Goal: Transaction & Acquisition: Purchase product/service

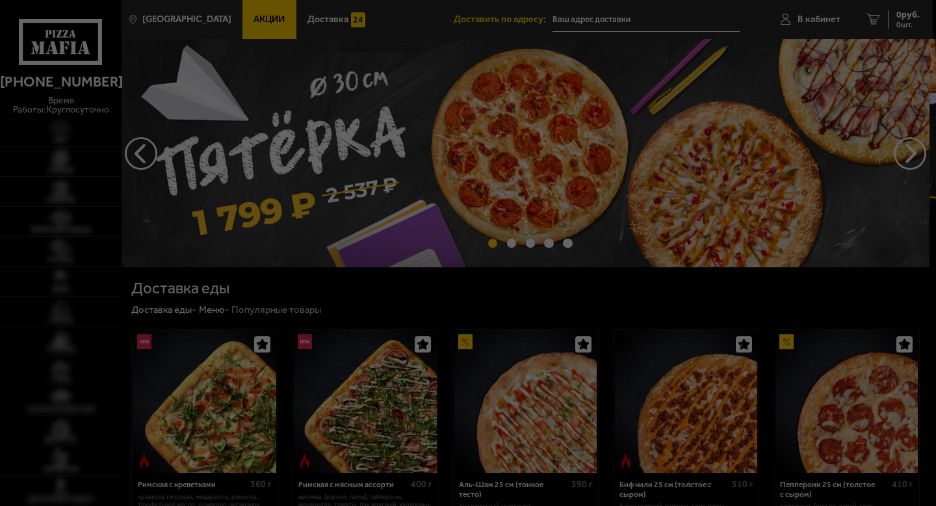
type input "[STREET_ADDRESS][PERSON_NAME]"
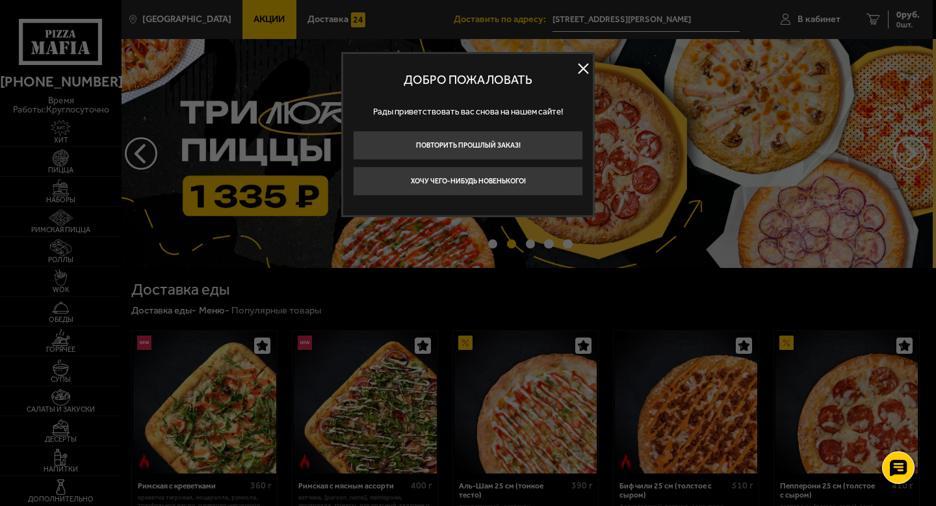
click at [584, 70] on button at bounding box center [582, 67] width 19 height 19
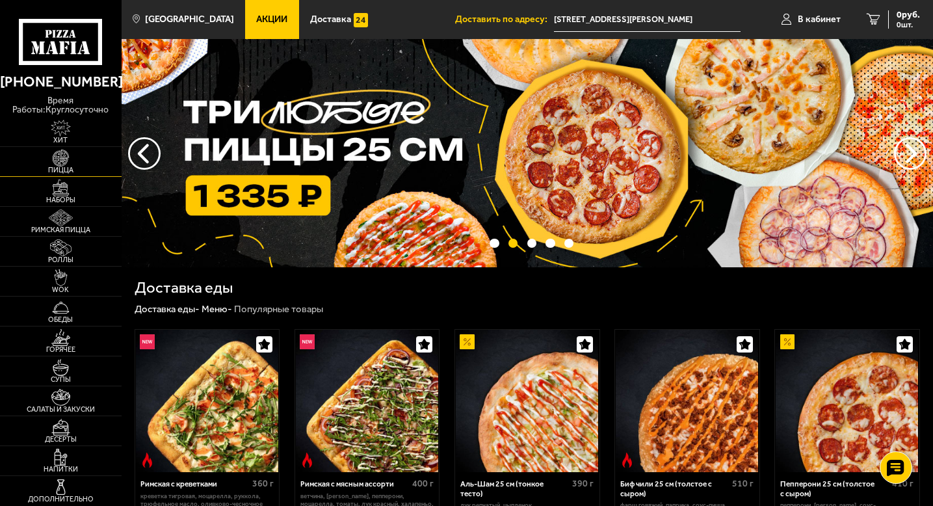
click at [61, 164] on img at bounding box center [60, 157] width 37 height 17
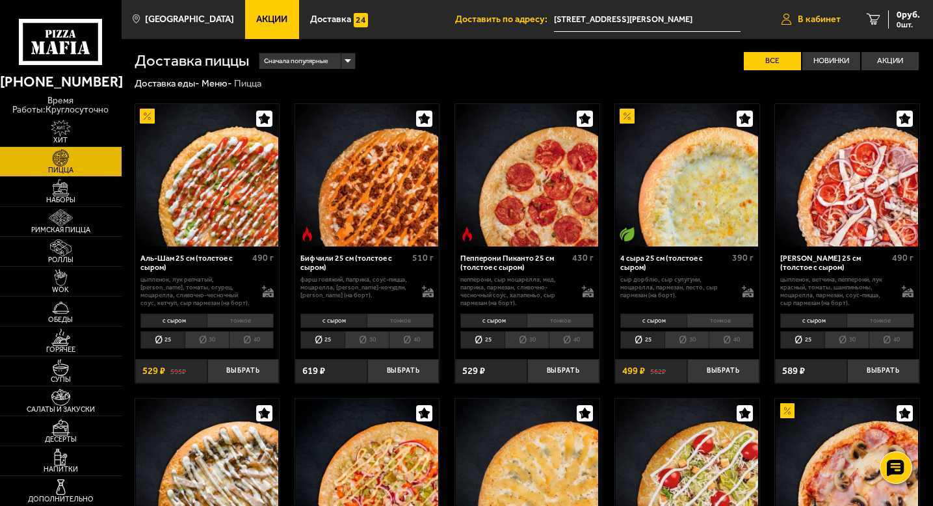
click at [812, 18] on span "В кабинет" at bounding box center [818, 19] width 43 height 9
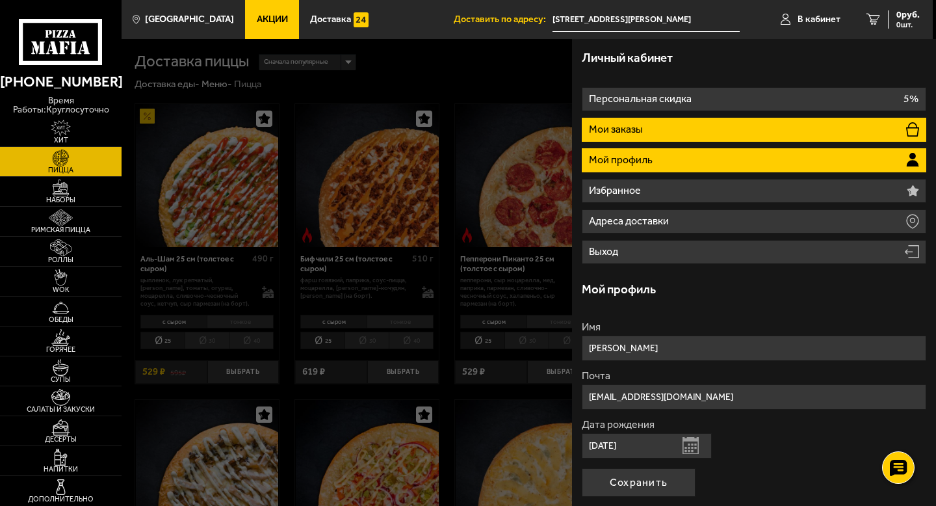
click at [655, 118] on li "Мои заказы" at bounding box center [754, 130] width 344 height 24
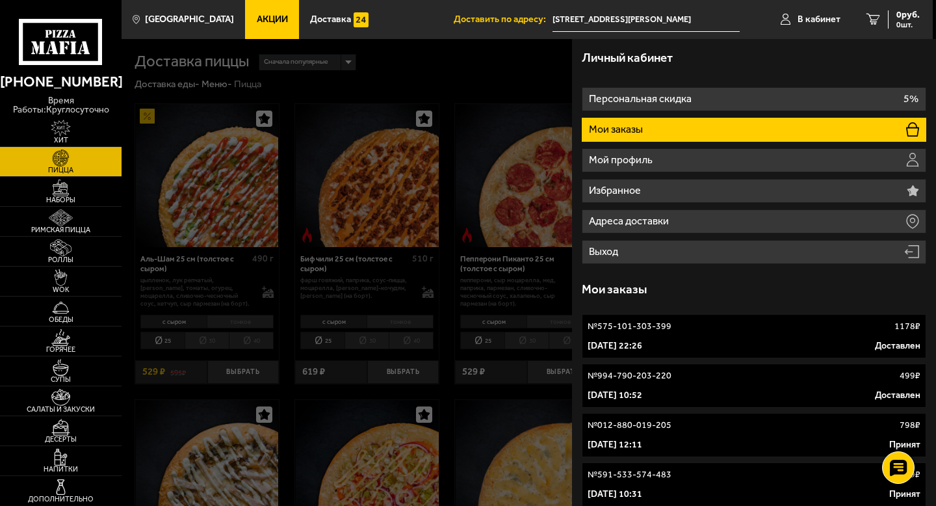
click at [667, 335] on link "№ 575-101-303-399 1178 ₽ [DATE] 22:26 Доставлен" at bounding box center [754, 336] width 344 height 44
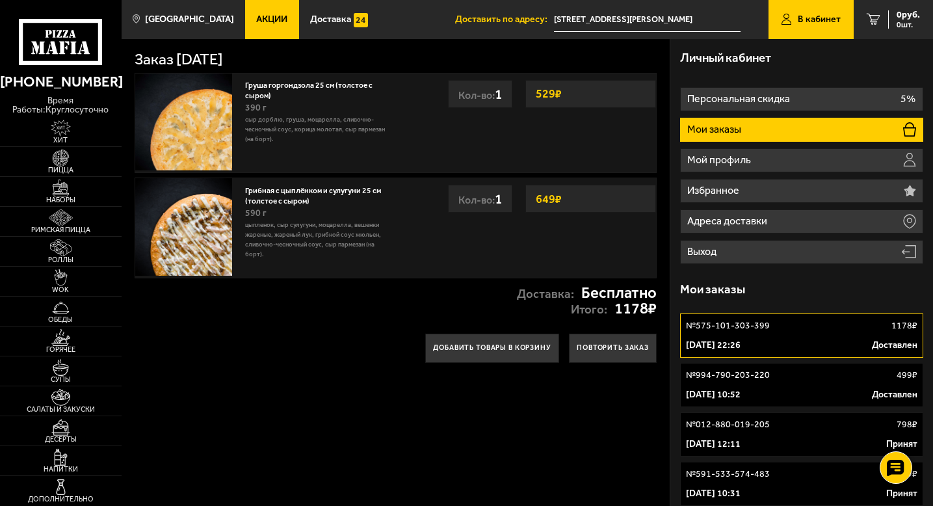
click at [287, 198] on link "Грибная с цыплёнком и сулугуни 25 см (толстое с сыром)" at bounding box center [313, 194] width 136 height 23
click at [307, 199] on link "Грибная с цыплёнком и сулугуни 25 см (толстое с сыром)" at bounding box center [313, 194] width 136 height 23
click at [502, 350] on button "Добавить товары в корзину" at bounding box center [492, 347] width 134 height 29
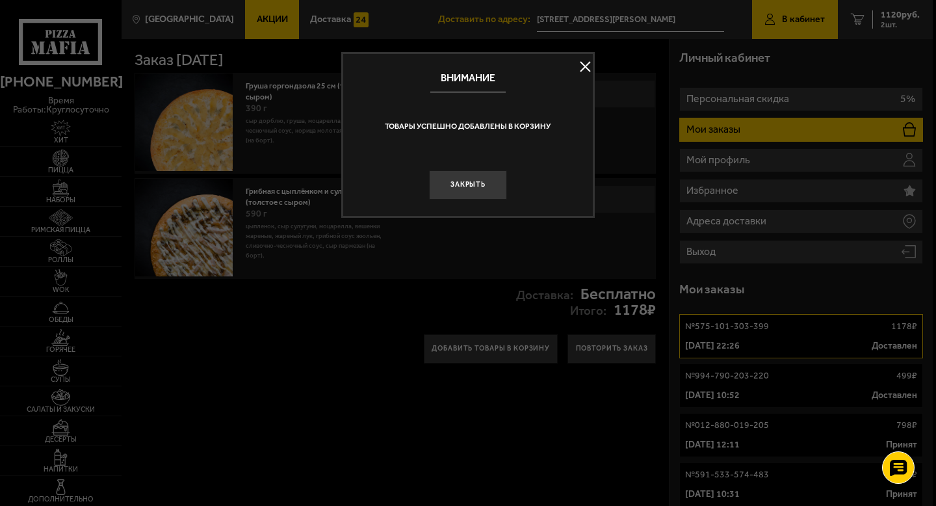
click at [583, 69] on button at bounding box center [584, 66] width 19 height 19
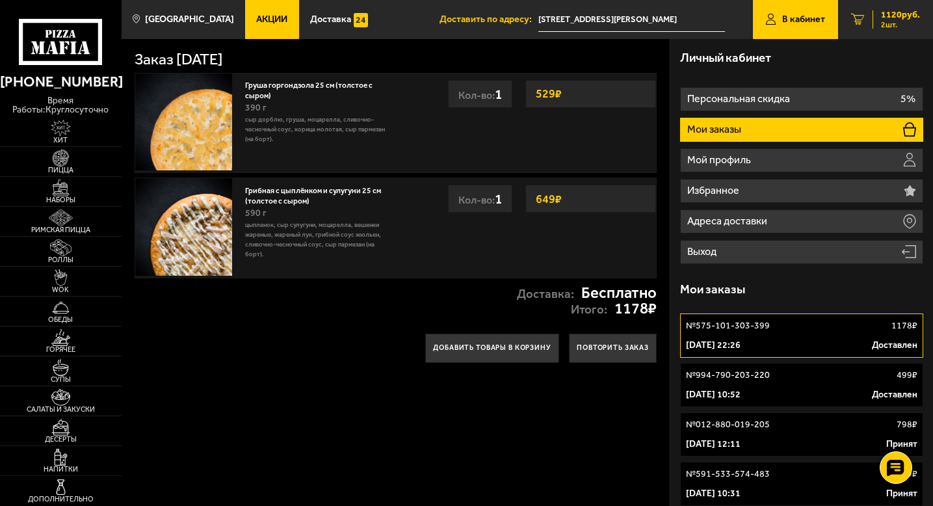
click at [910, 19] on span "1120 руб." at bounding box center [900, 14] width 39 height 9
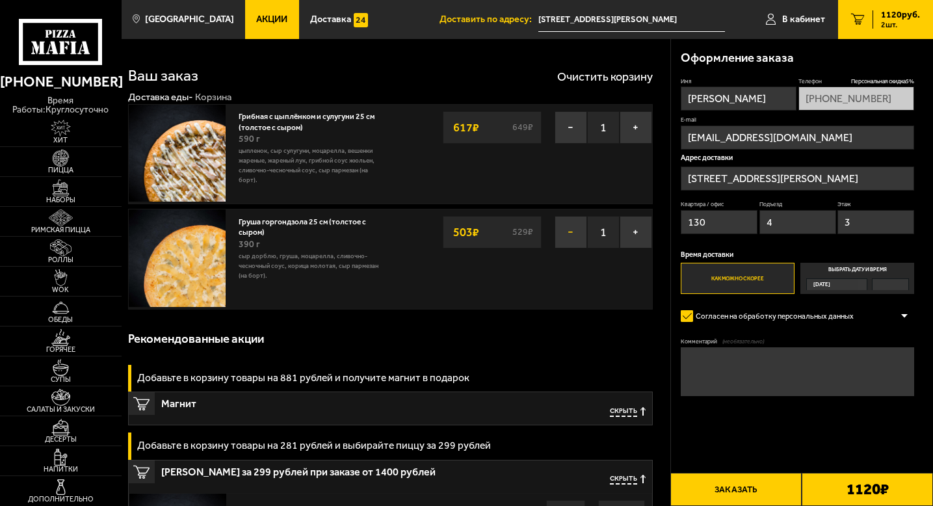
click at [561, 236] on button "−" at bounding box center [570, 232] width 32 height 32
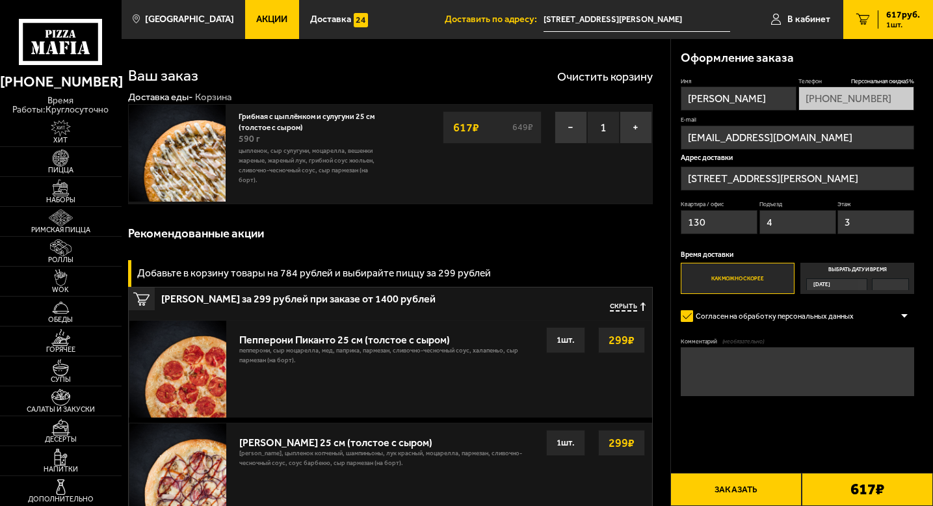
click at [887, 29] on link "1 617 руб. 1 шт." at bounding box center [888, 19] width 90 height 39
click at [738, 483] on button "Заказать" at bounding box center [735, 488] width 131 height 33
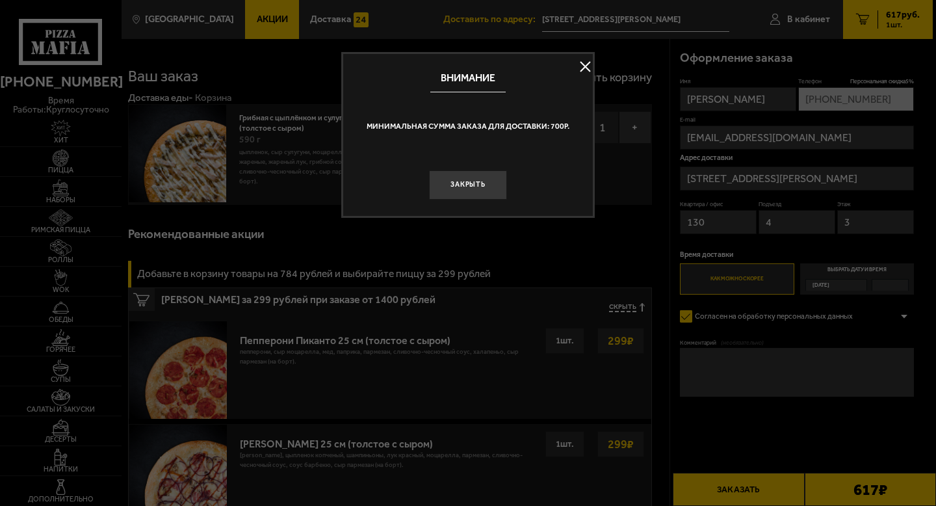
click at [586, 68] on button at bounding box center [584, 66] width 19 height 19
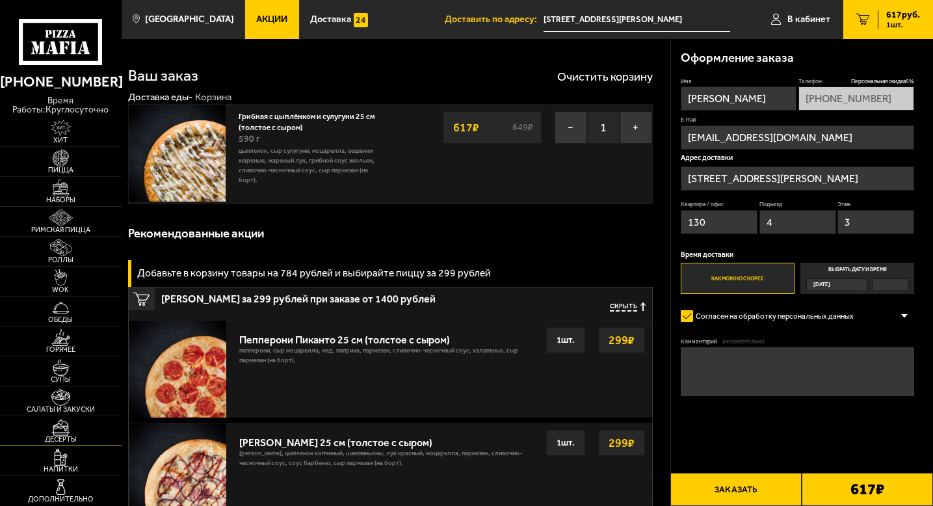
click at [55, 422] on img at bounding box center [60, 427] width 37 height 17
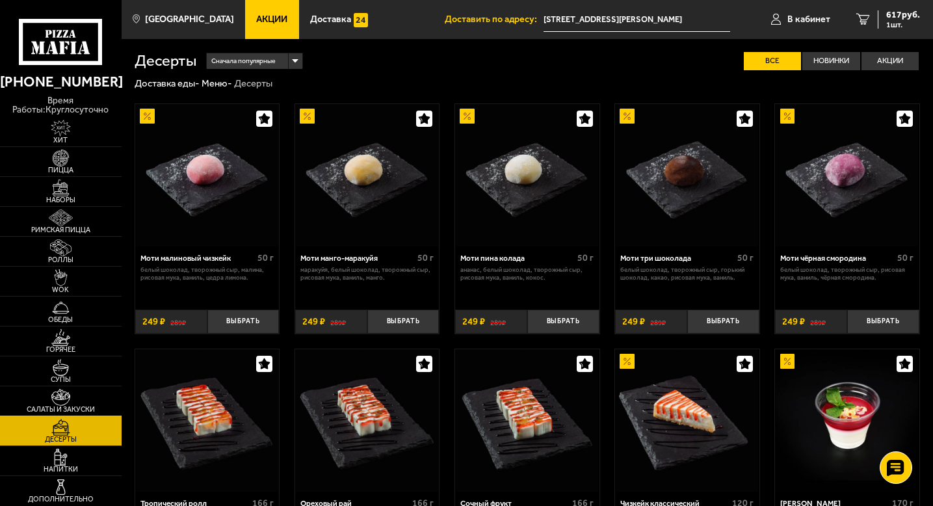
click at [55, 400] on img at bounding box center [60, 397] width 37 height 17
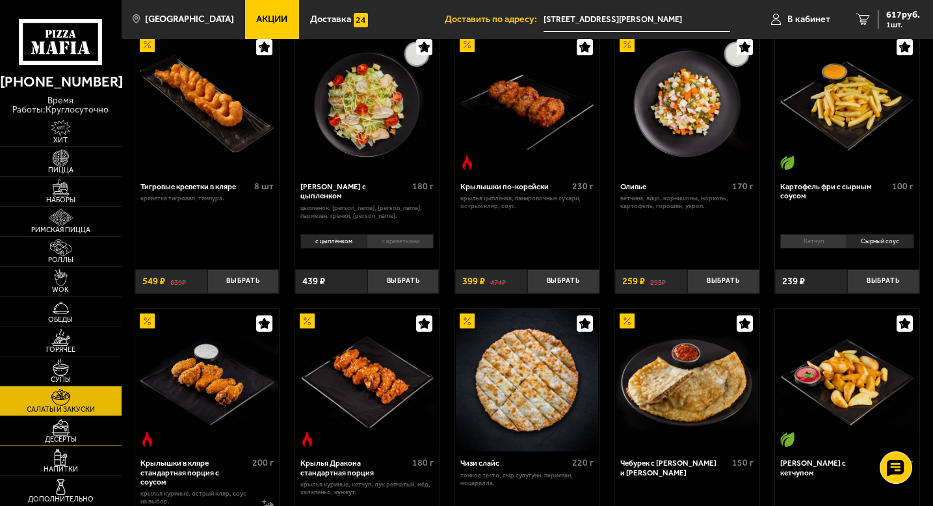
scroll to position [74, 0]
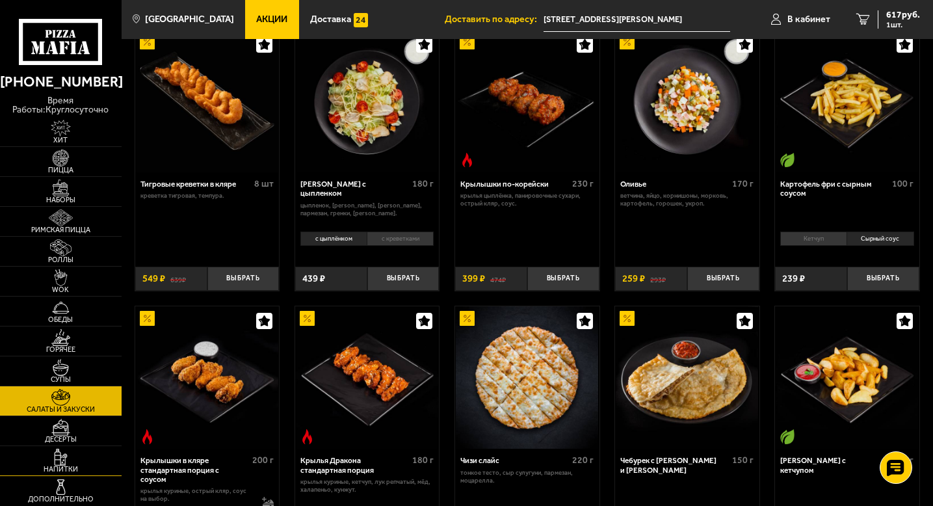
click at [60, 475] on ul "[PERSON_NAME] Наборы Римская пицца Роллы WOK Обеды Горячее Супы Салаты и закуск…" at bounding box center [61, 311] width 122 height 389
click at [58, 466] on span "Напитки" at bounding box center [61, 468] width 122 height 7
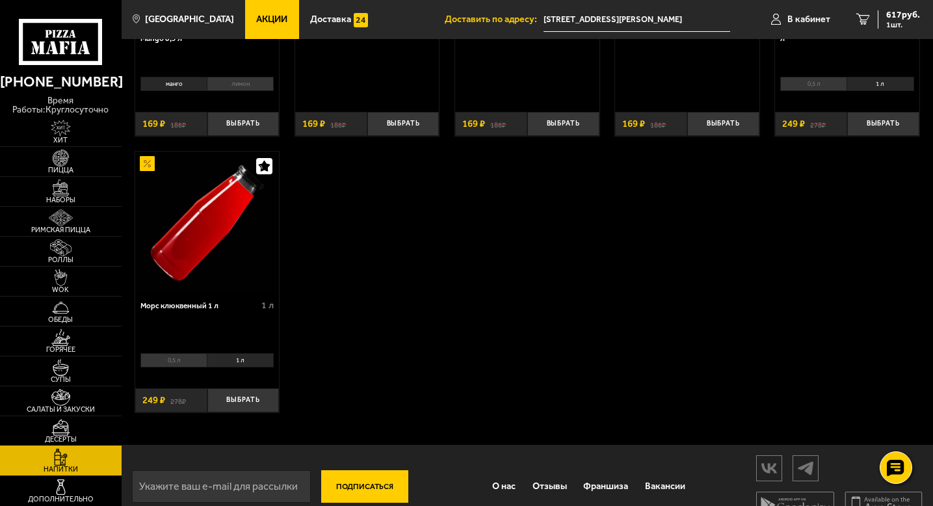
scroll to position [253, 0]
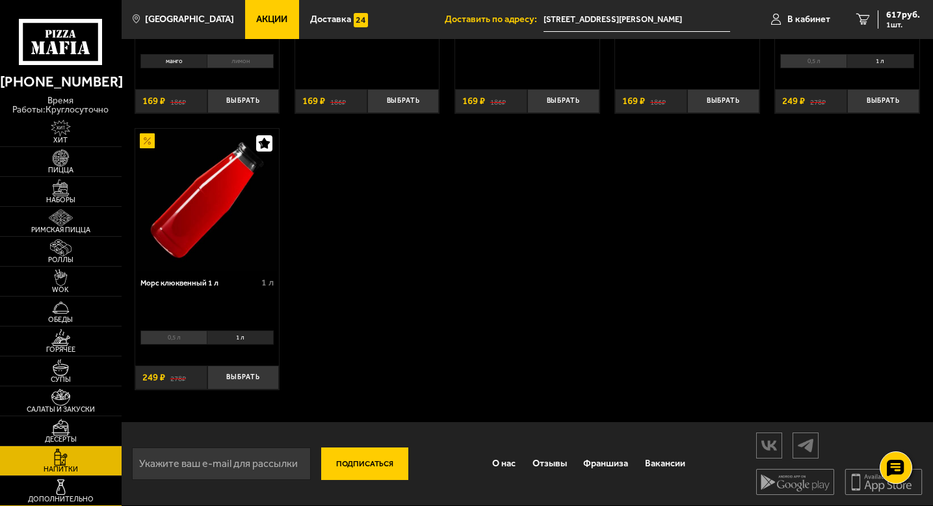
click at [61, 493] on img at bounding box center [60, 486] width 37 height 17
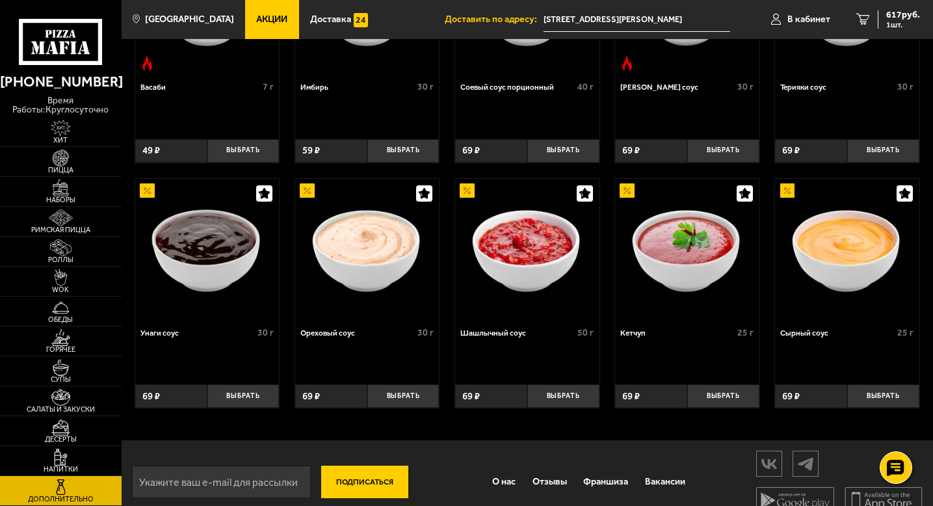
scroll to position [436, 0]
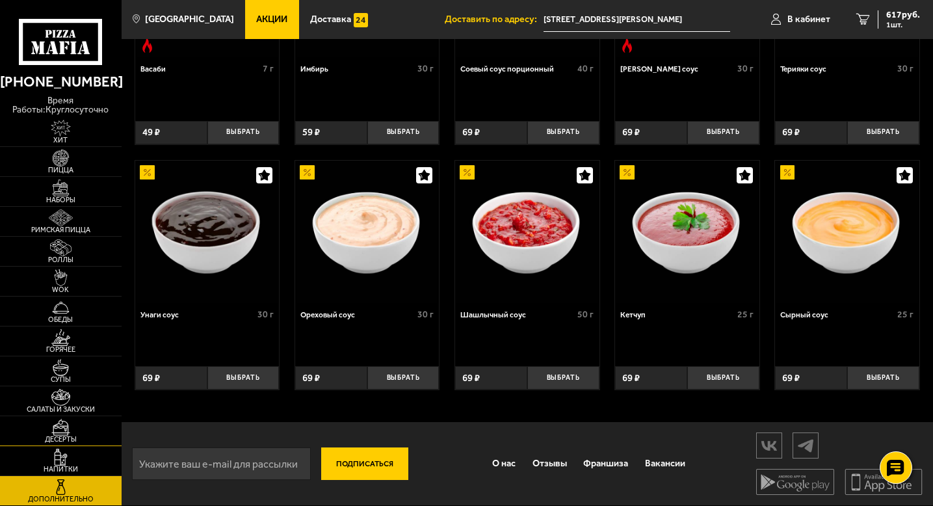
click at [57, 428] on img at bounding box center [60, 427] width 37 height 17
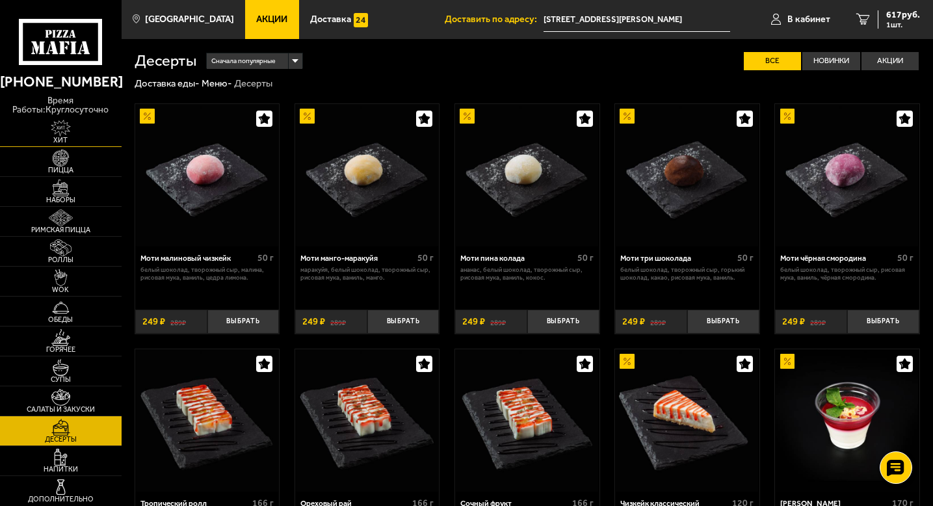
click at [58, 138] on span "Хит" at bounding box center [61, 139] width 122 height 7
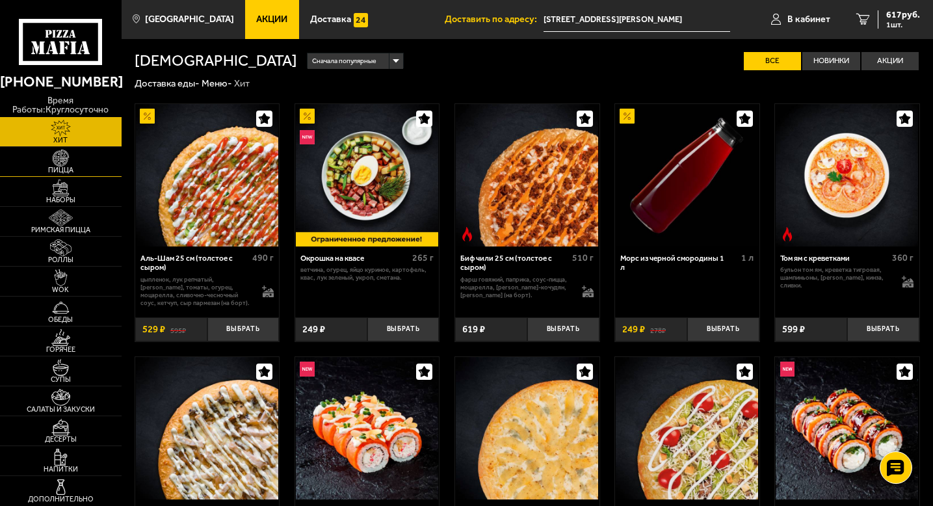
click at [57, 167] on span "Пицца" at bounding box center [61, 169] width 122 height 7
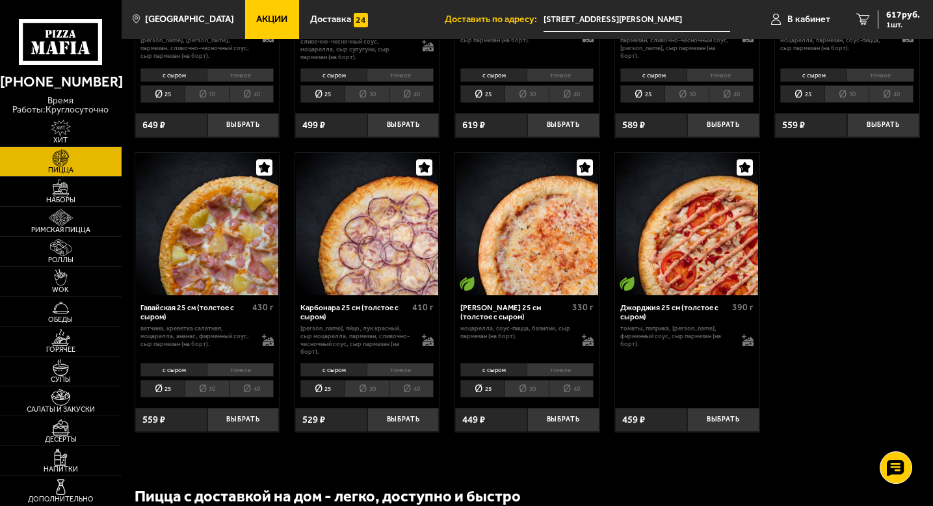
scroll to position [1466, 0]
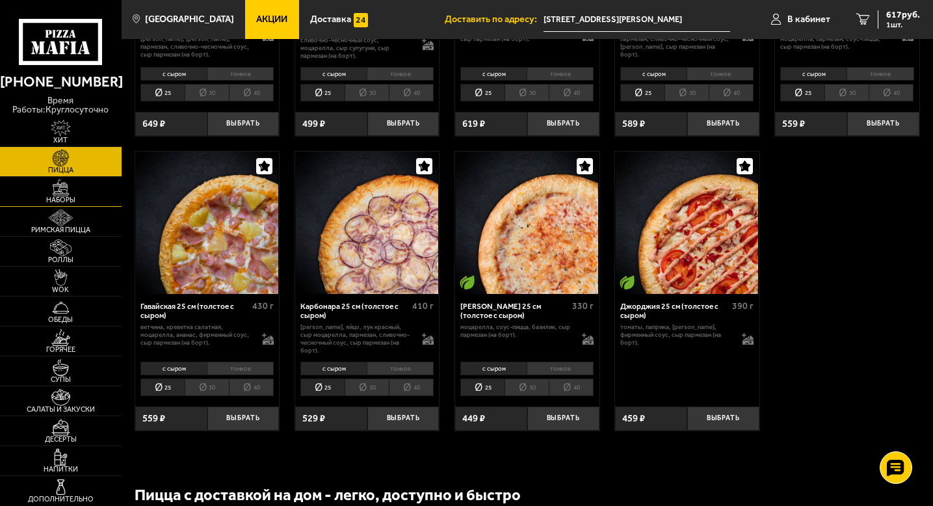
click at [57, 205] on link "Наборы" at bounding box center [61, 191] width 122 height 29
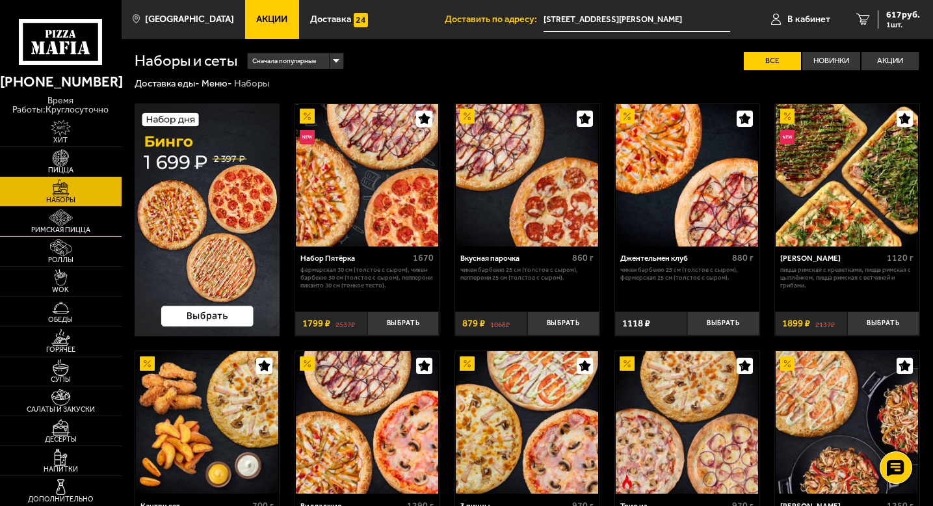
click at [61, 224] on img at bounding box center [60, 217] width 37 height 17
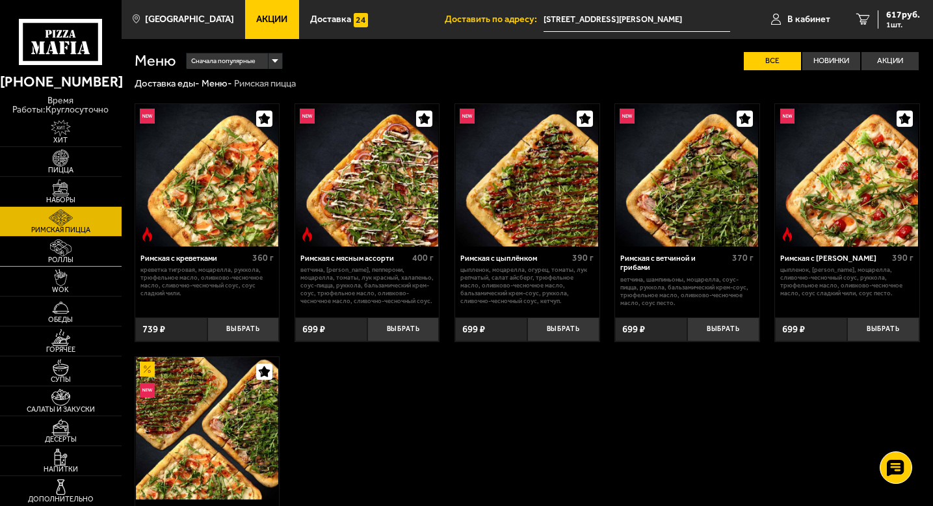
click at [67, 241] on img at bounding box center [60, 247] width 37 height 17
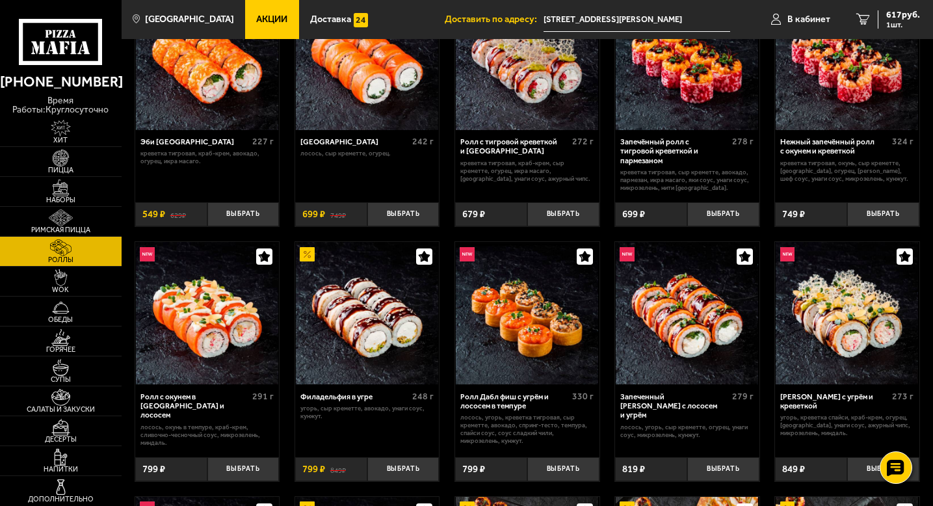
scroll to position [122, 0]
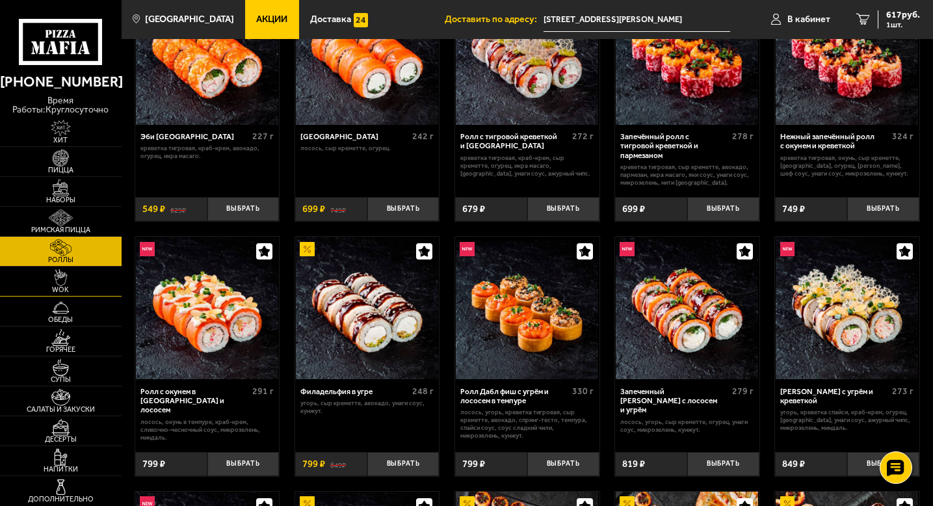
click at [55, 286] on span "WOK" at bounding box center [61, 289] width 122 height 7
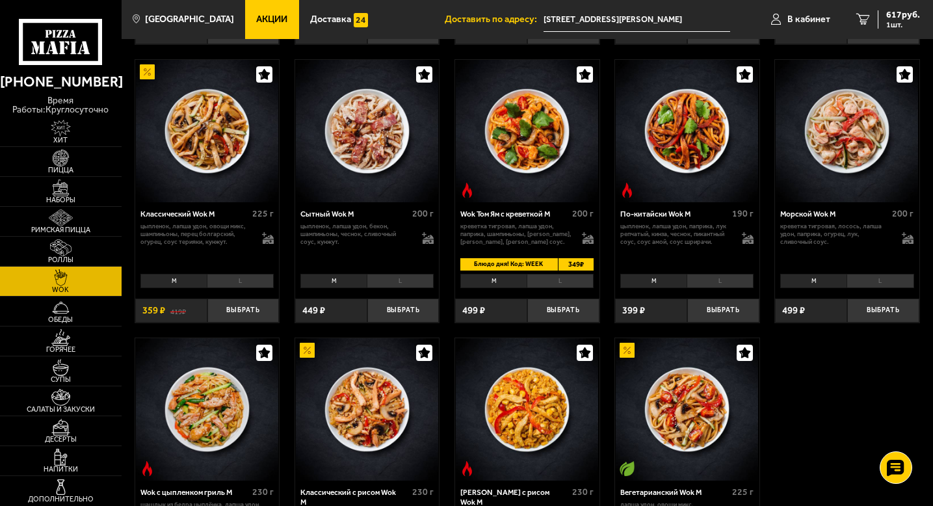
scroll to position [309, 0]
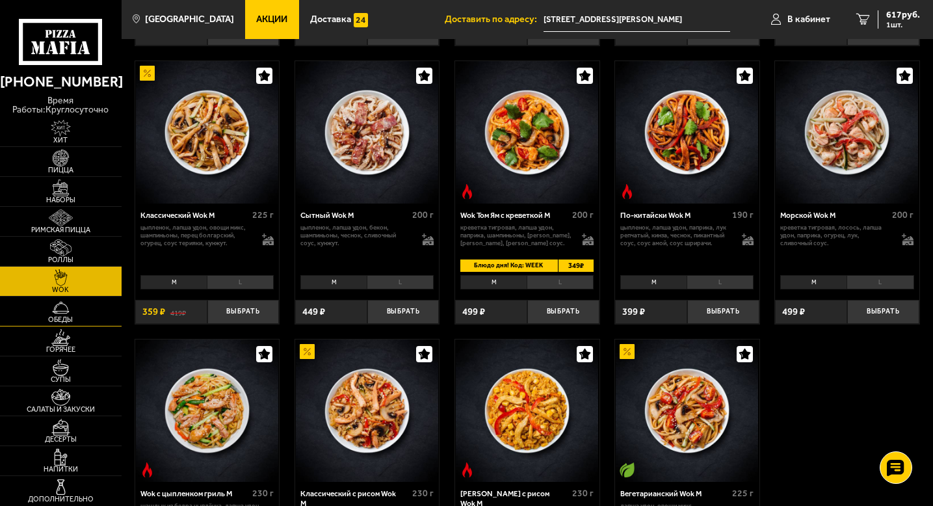
click at [59, 312] on img at bounding box center [60, 307] width 37 height 17
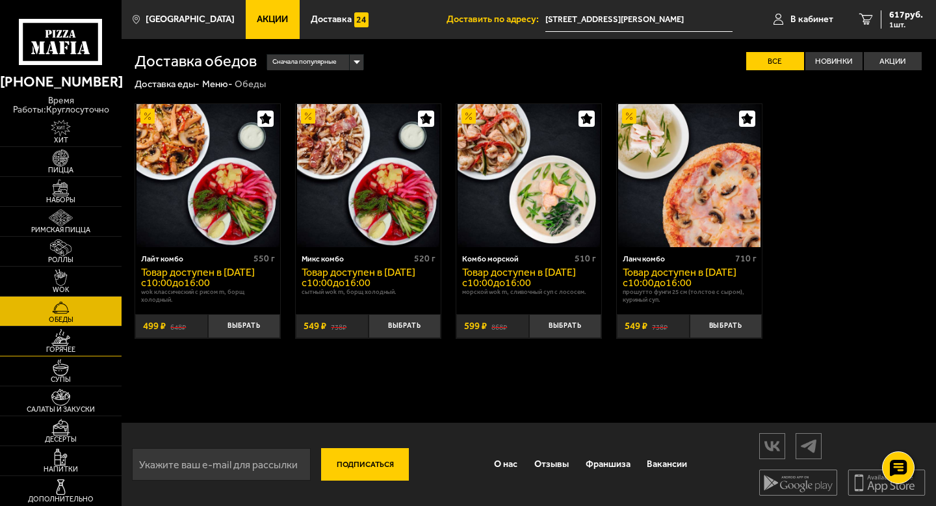
click at [64, 337] on img at bounding box center [61, 337] width 38 height 17
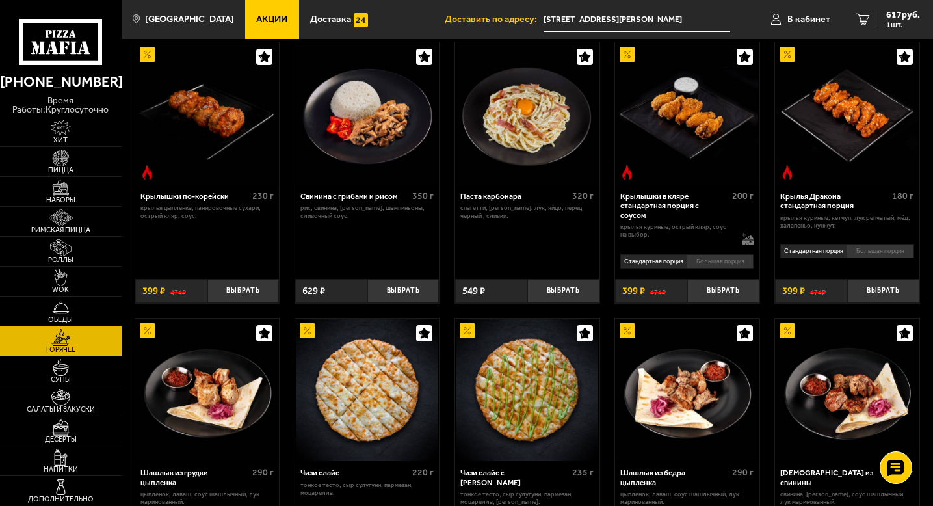
scroll to position [342, 0]
click at [62, 369] on img at bounding box center [60, 367] width 37 height 17
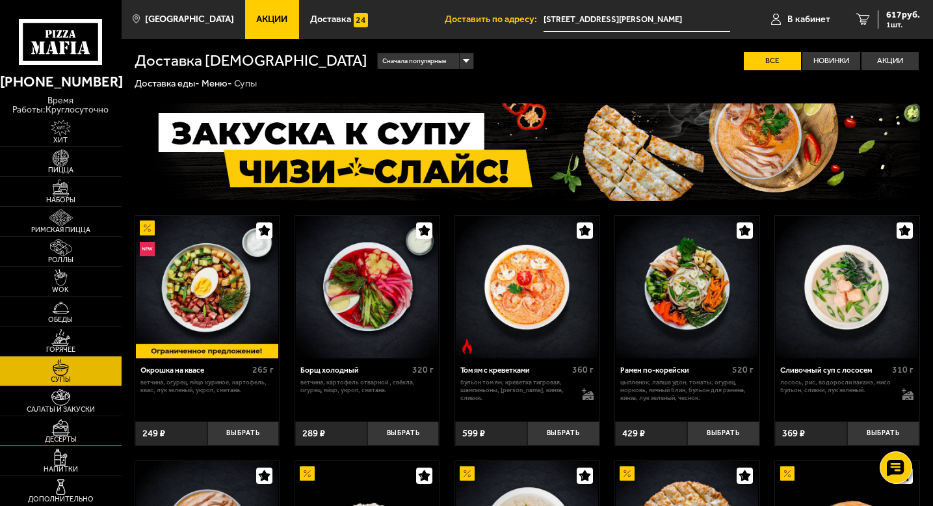
click at [62, 421] on img at bounding box center [60, 427] width 37 height 17
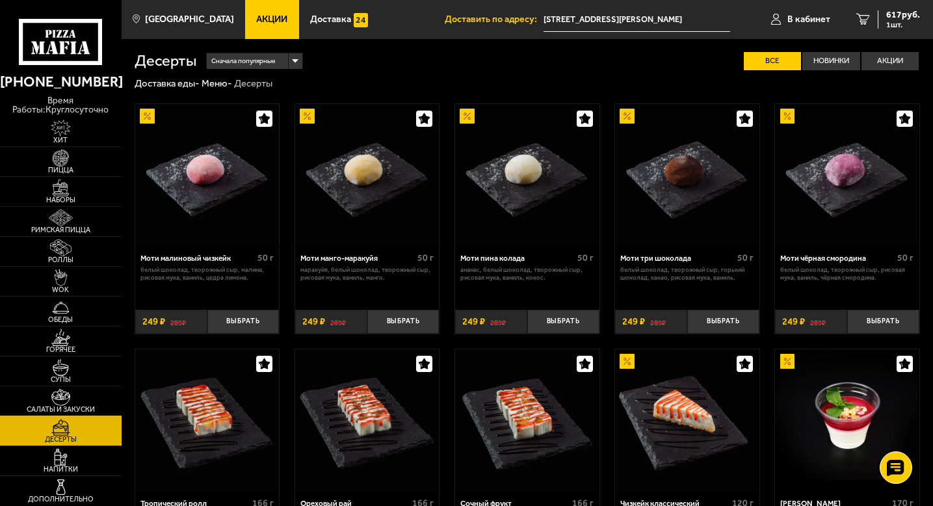
click at [62, 404] on link "Салаты и закуски" at bounding box center [61, 400] width 122 height 29
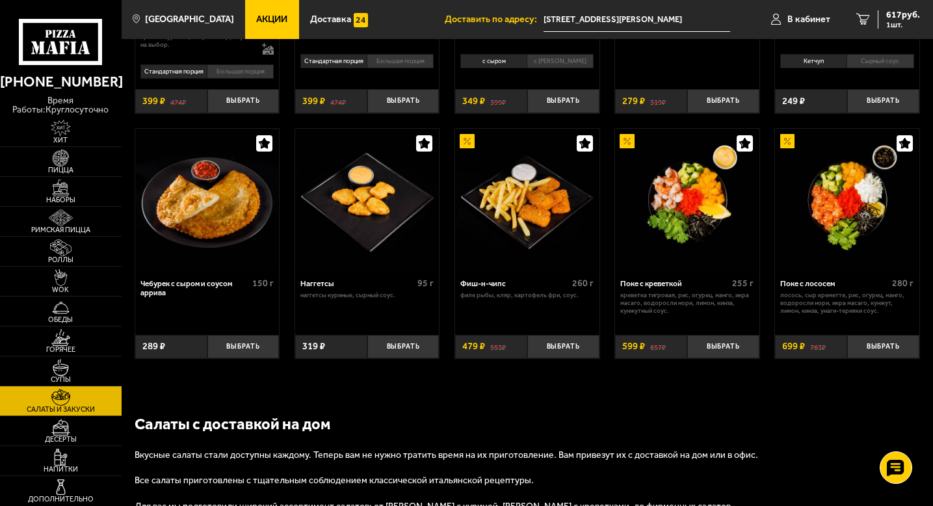
scroll to position [530, 0]
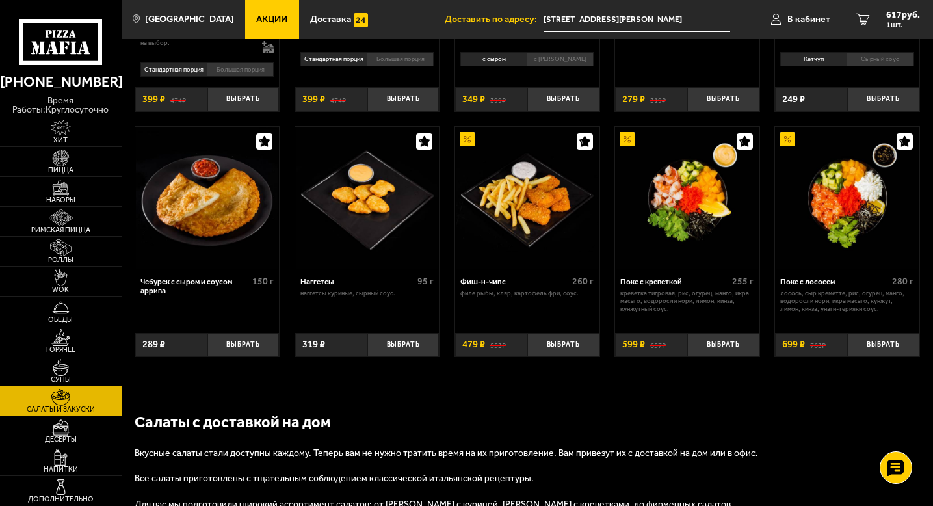
click at [405, 208] on img at bounding box center [367, 198] width 142 height 142
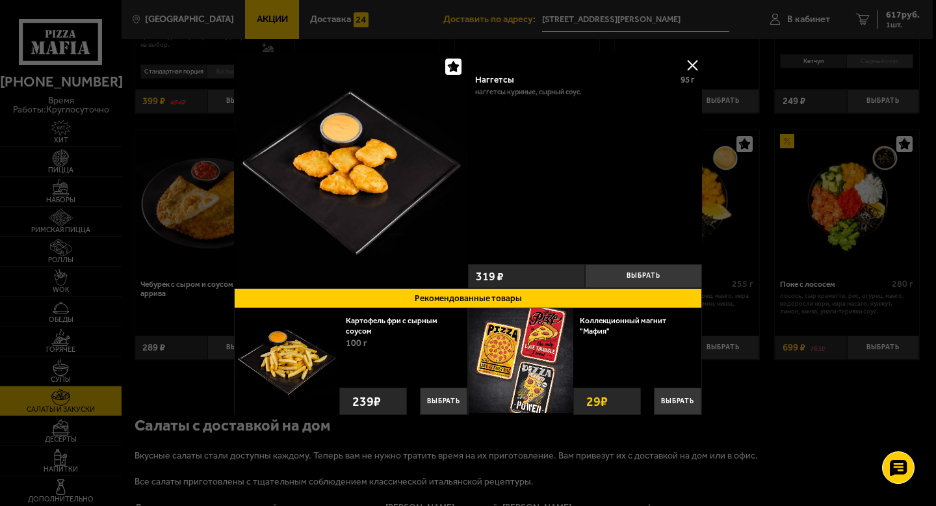
click at [689, 63] on button at bounding box center [691, 64] width 19 height 19
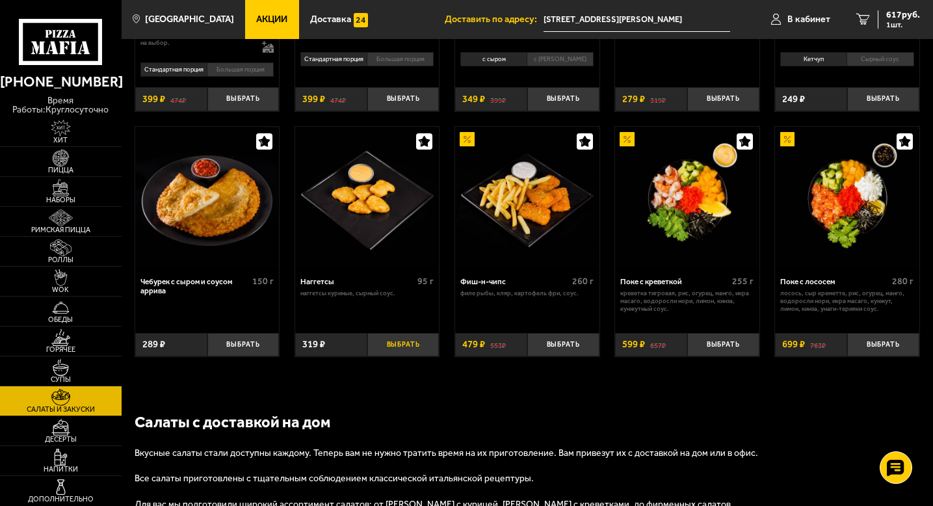
click at [405, 347] on button "Выбрать" at bounding box center [403, 345] width 72 height 24
click at [894, 10] on span "920 руб." at bounding box center [903, 14] width 34 height 9
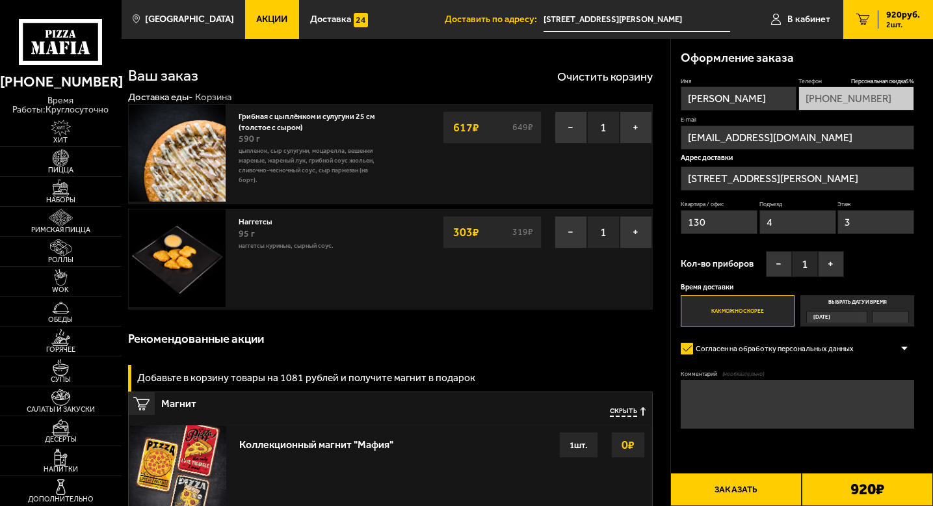
click at [758, 496] on button "Заказать" at bounding box center [735, 488] width 131 height 33
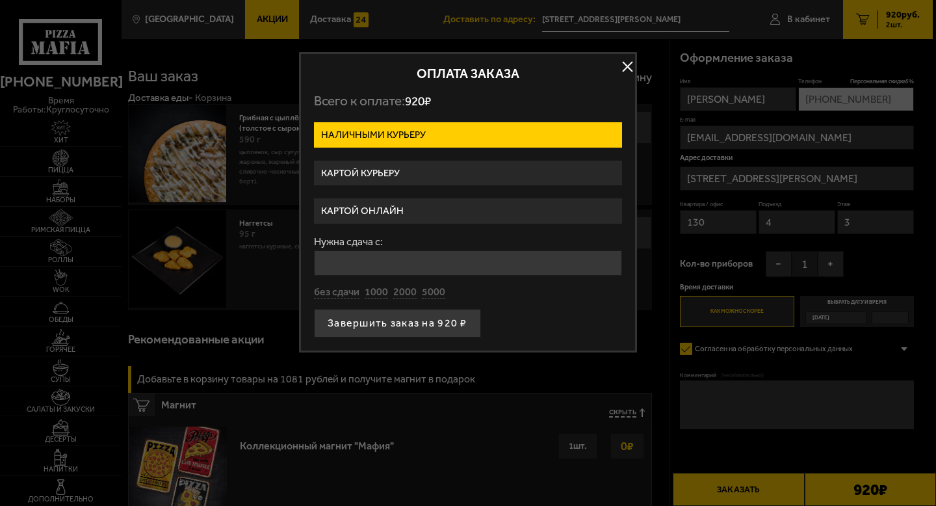
click at [381, 174] on label "Картой курьеру" at bounding box center [468, 173] width 308 height 25
click at [0, 0] on input "Картой курьеру" at bounding box center [0, 0] width 0 height 0
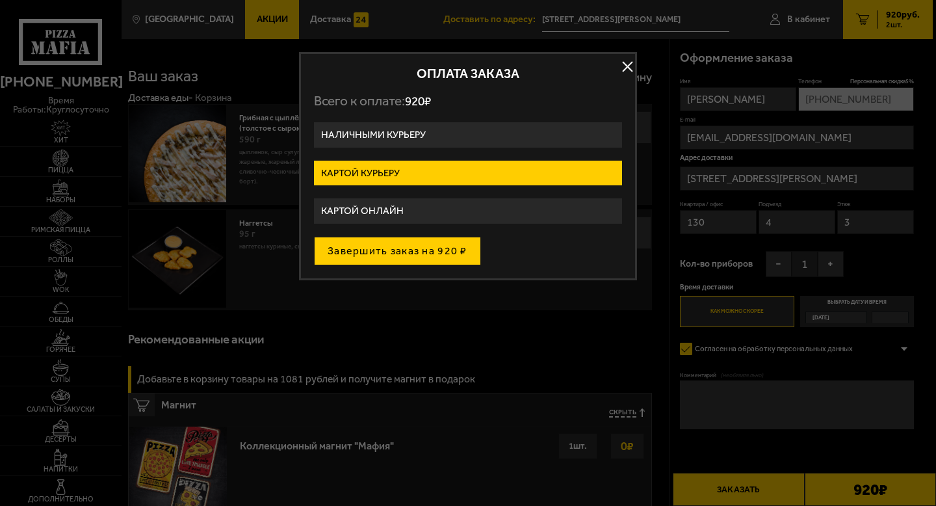
click at [380, 254] on button "Завершить заказ на 920 ₽" at bounding box center [397, 251] width 167 height 29
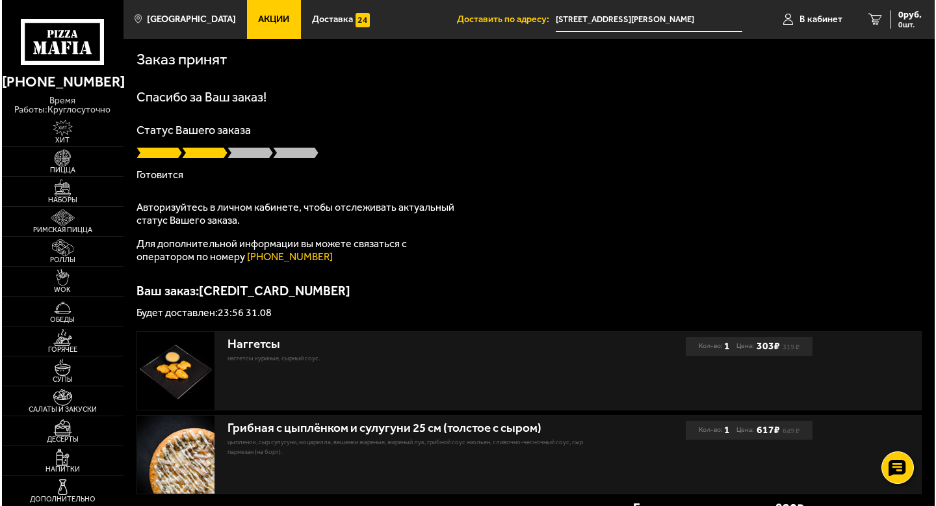
scroll to position [112, 0]
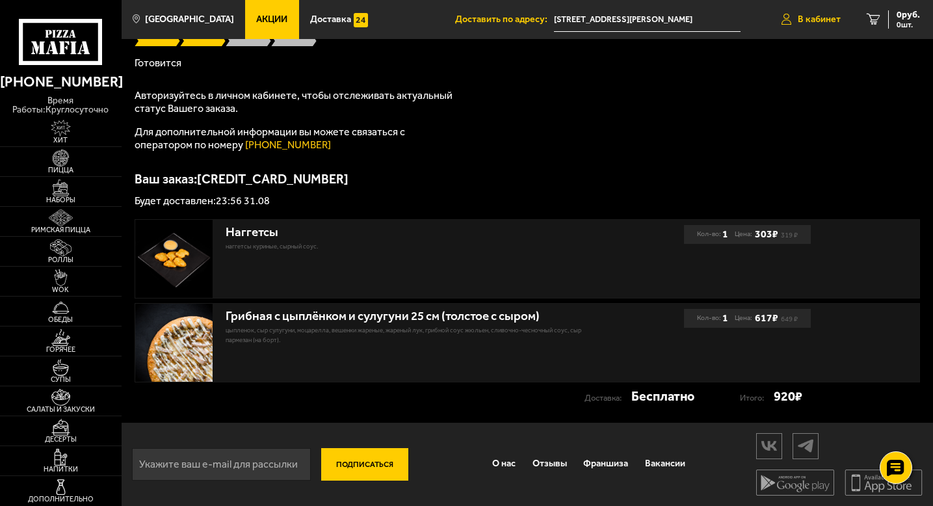
click at [803, 26] on link "В кабинет" at bounding box center [810, 19] width 85 height 39
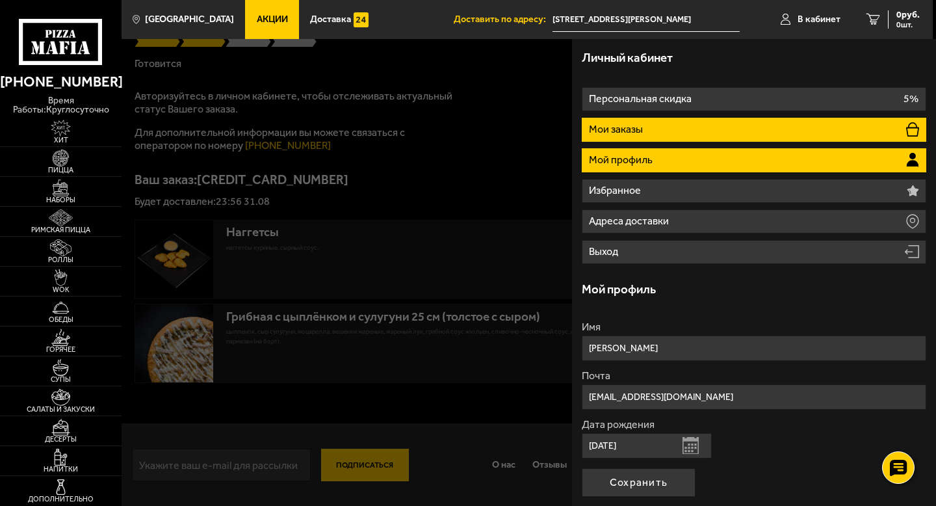
click at [619, 122] on li "Мои заказы" at bounding box center [754, 130] width 344 height 24
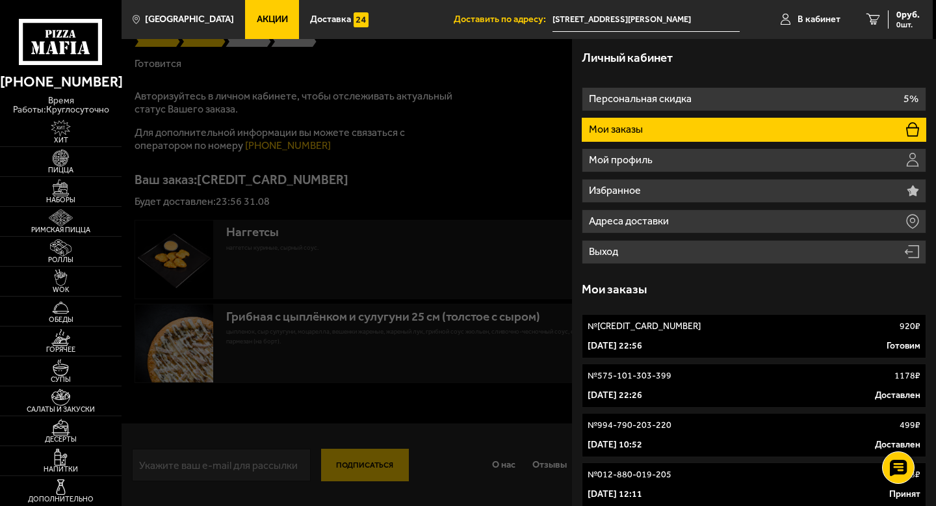
click at [760, 333] on link "№ 674-406-821-951 920 ₽ [DATE] 22:56 [PERSON_NAME]" at bounding box center [754, 336] width 344 height 44
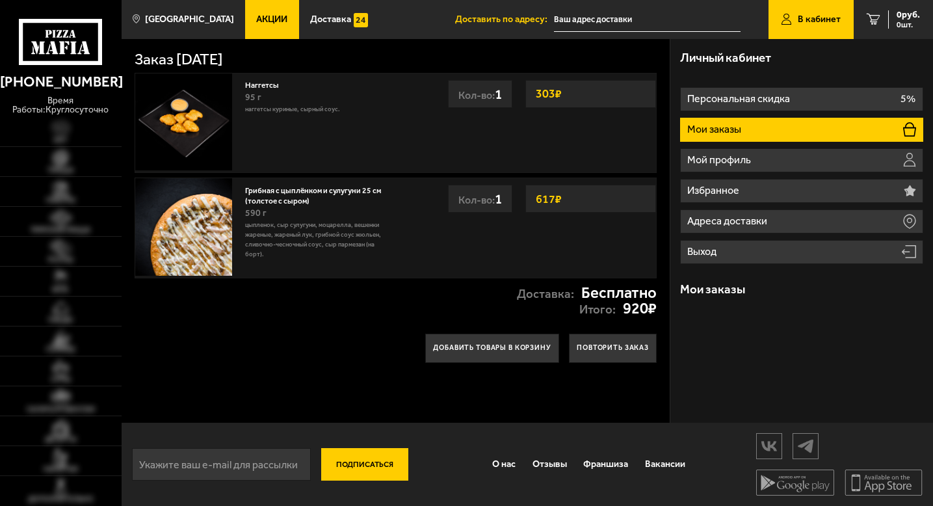
type input "[STREET_ADDRESS][PERSON_NAME]"
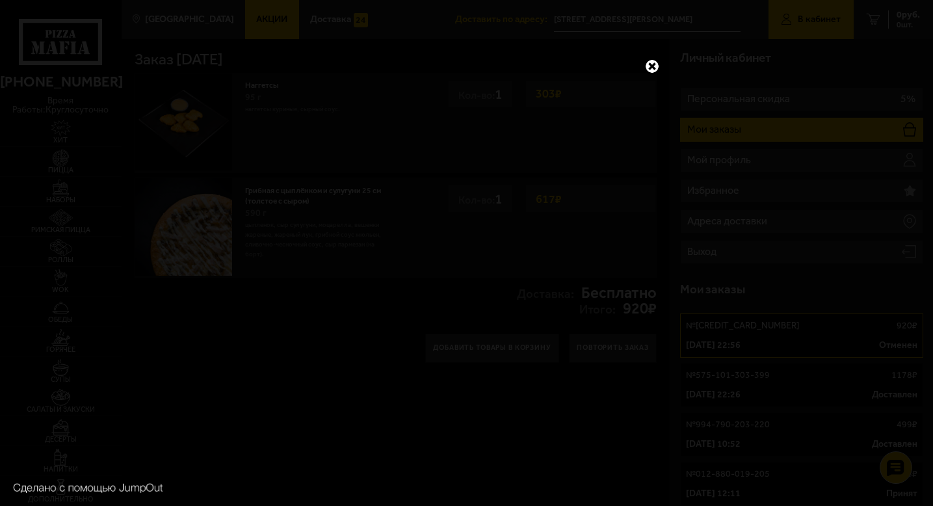
click at [659, 66] on link at bounding box center [651, 66] width 17 height 17
